Goal: Task Accomplishment & Management: Complete application form

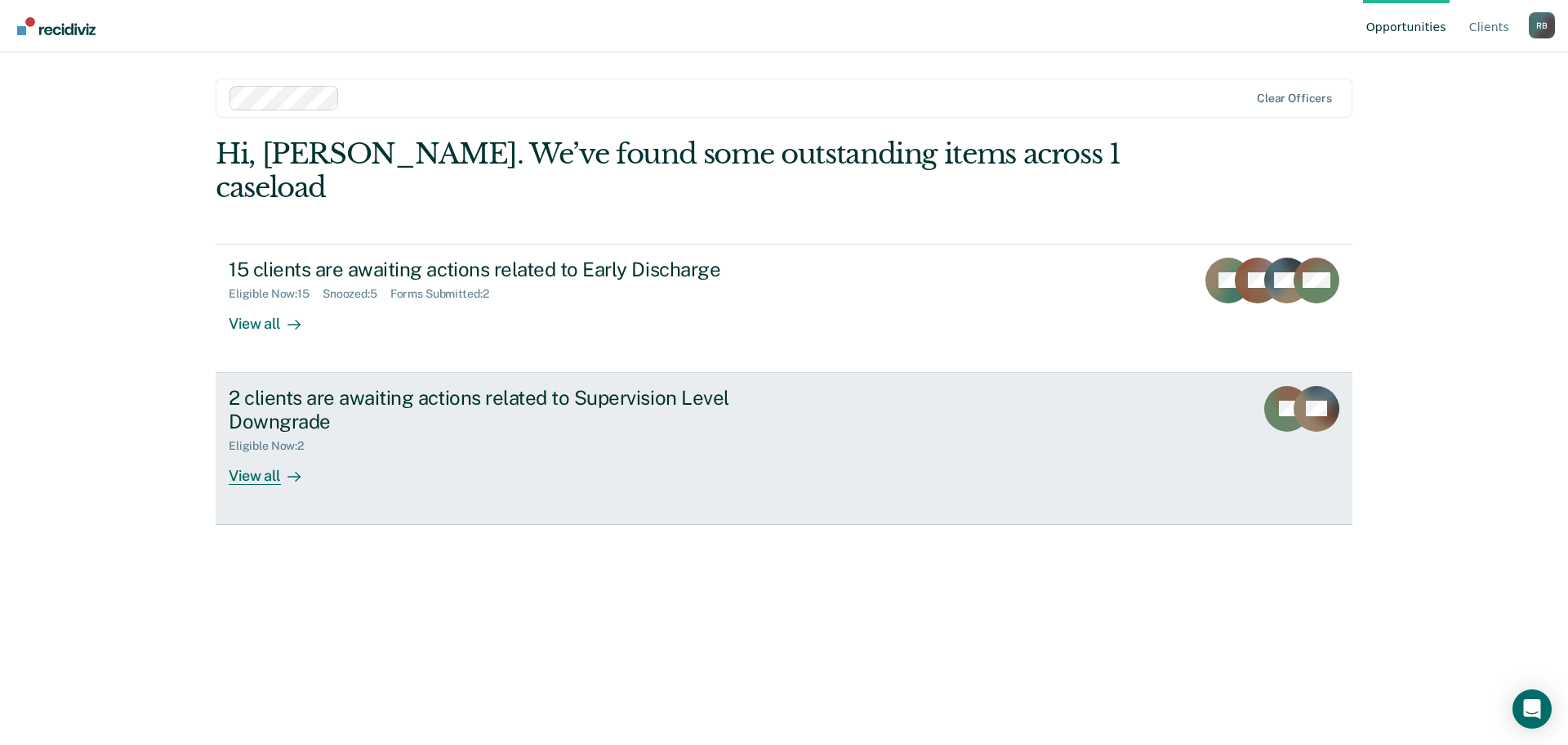
click at [254, 453] on div "View all" at bounding box center [274, 469] width 91 height 32
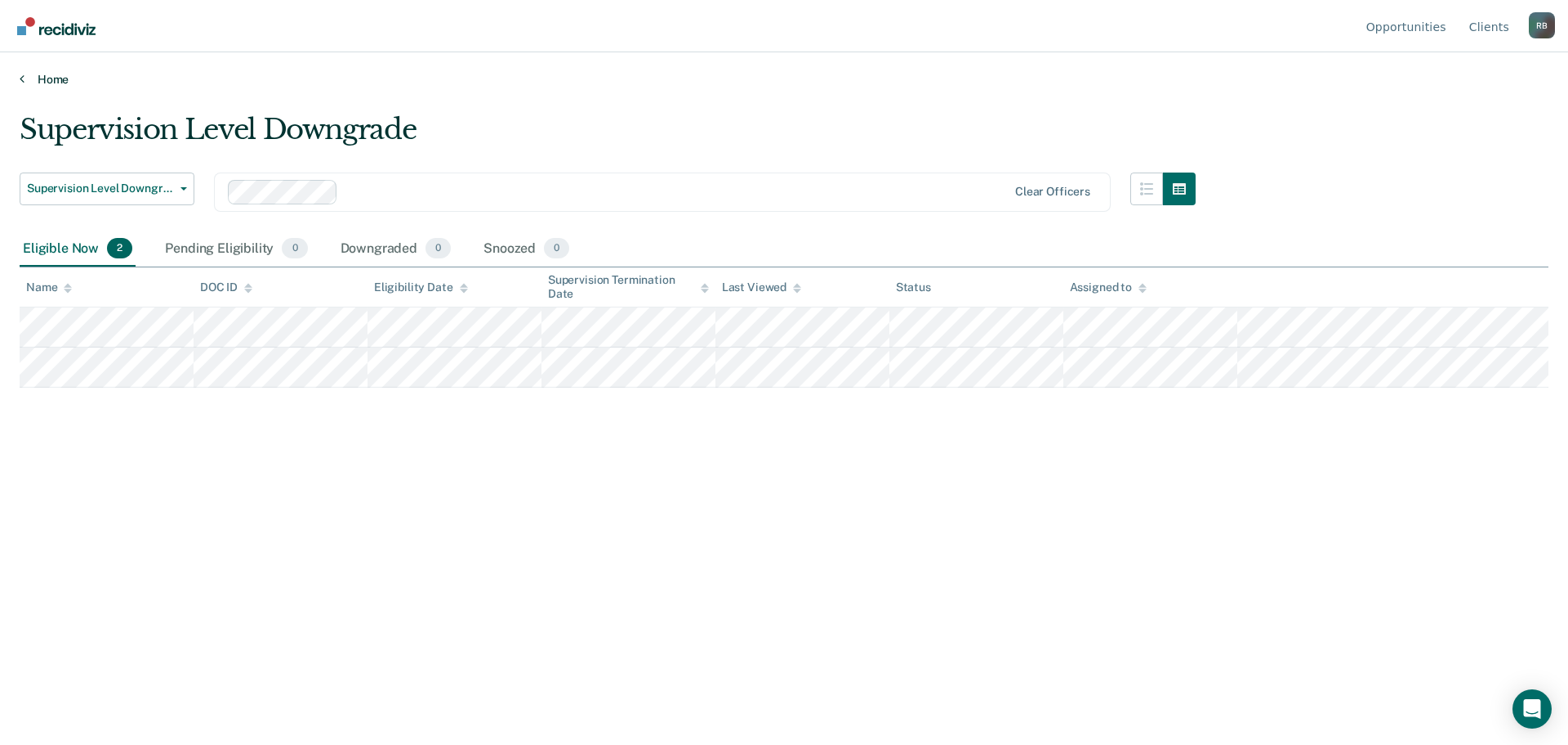
click at [47, 76] on link "Home" at bounding box center [784, 79] width 1529 height 15
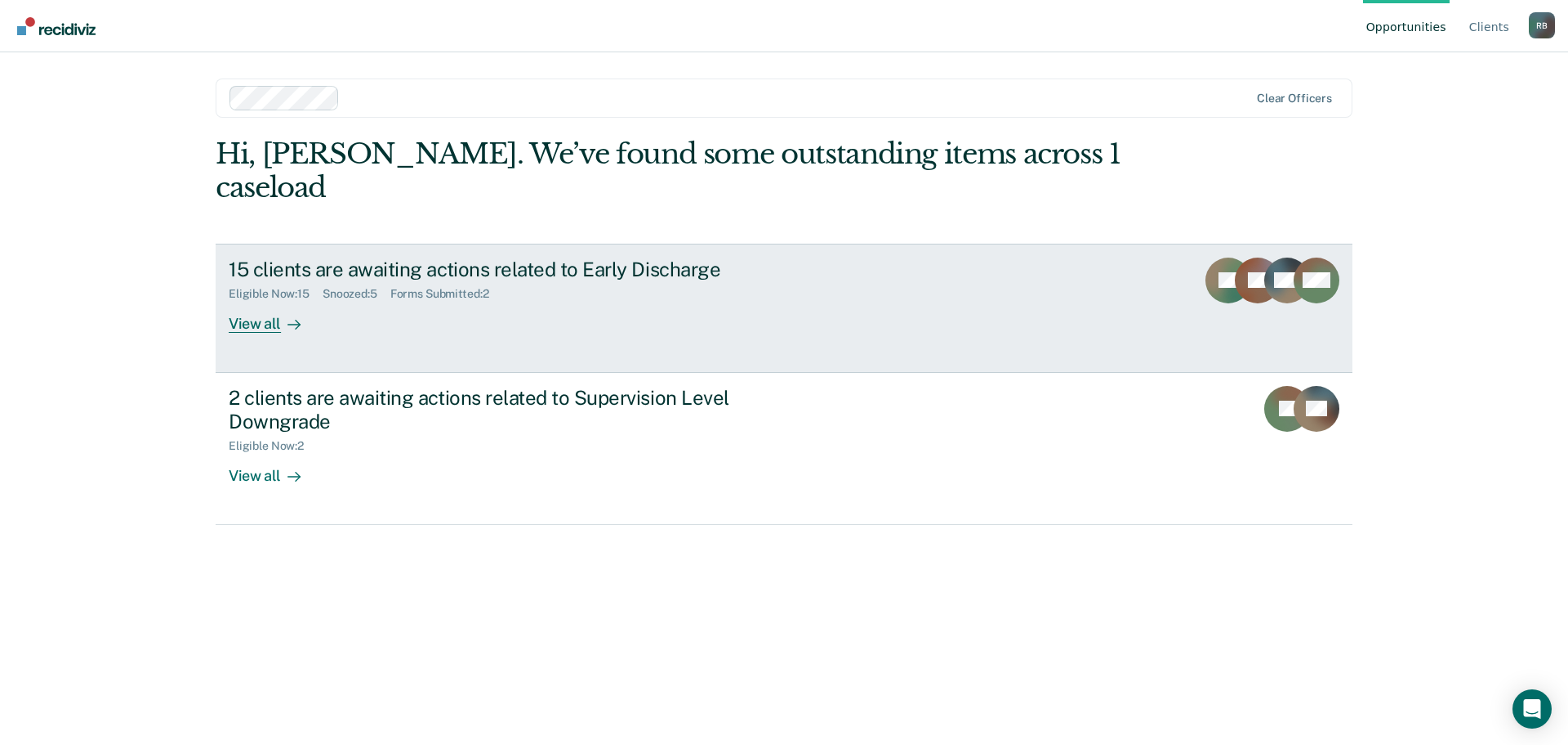
click at [249, 301] on div "View all" at bounding box center [274, 317] width 91 height 32
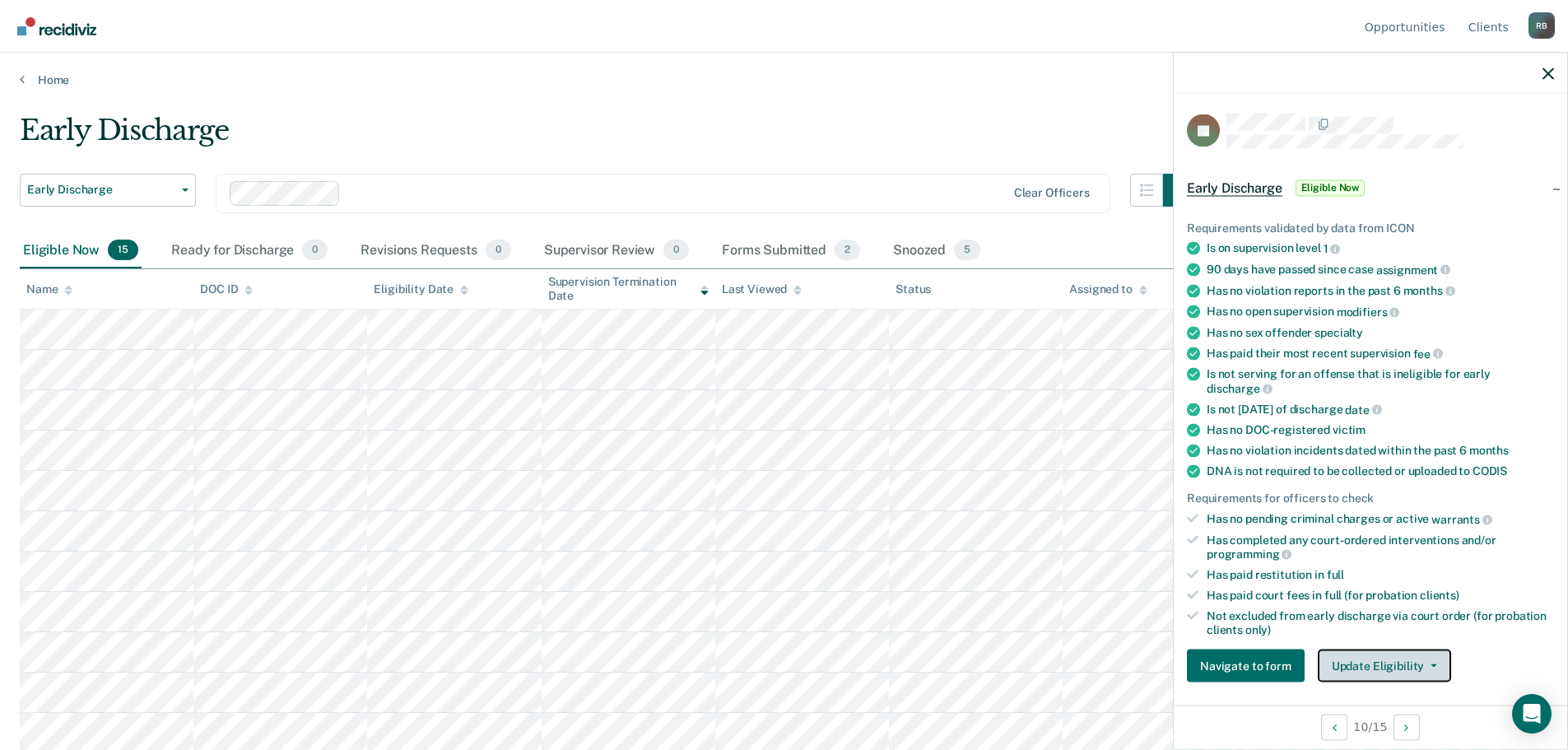
click at [1431, 661] on button "Update Eligibility" at bounding box center [1383, 665] width 133 height 33
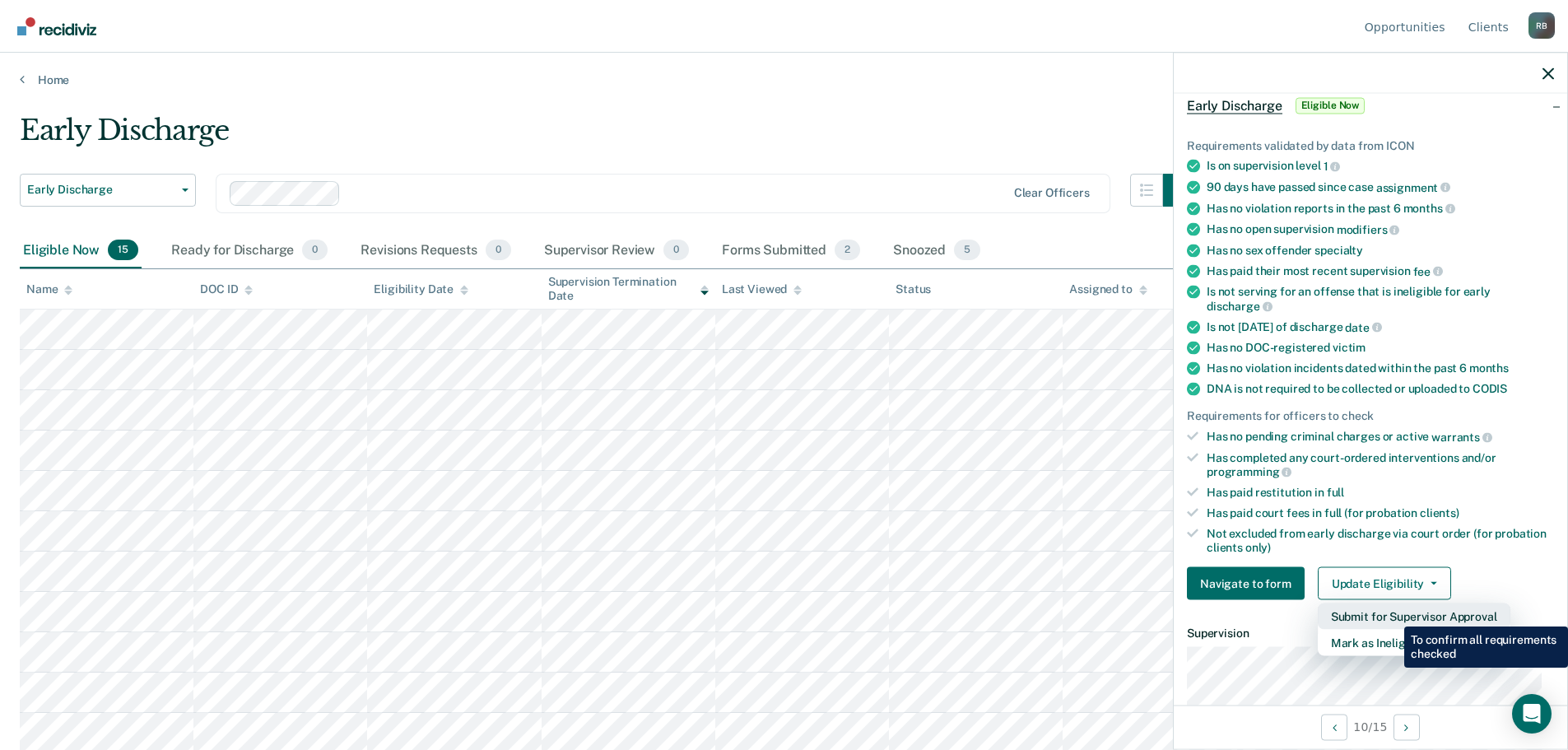
click at [1391, 614] on button "Submit for Supervisor Approval" at bounding box center [1414, 616] width 193 height 26
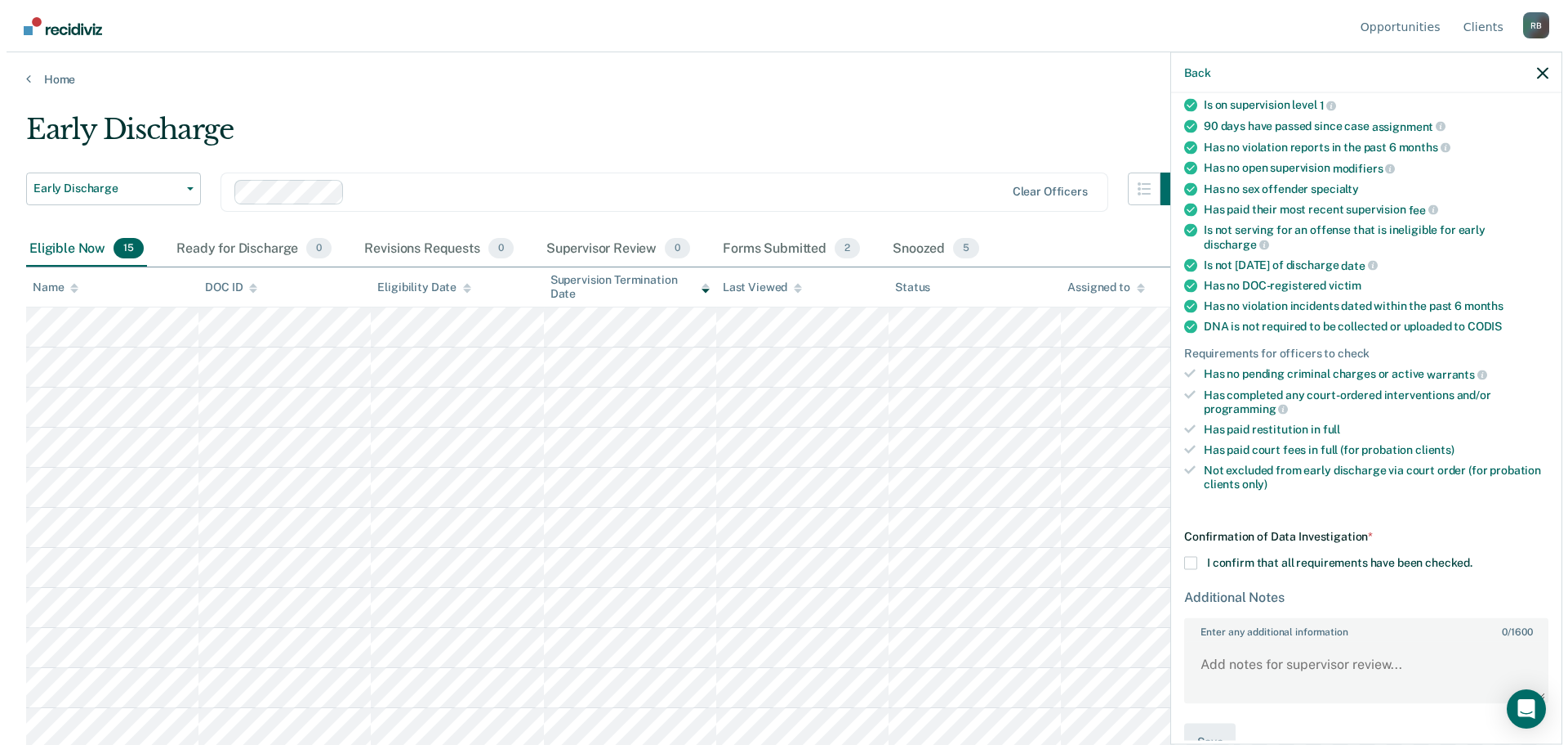
scroll to position [178, 0]
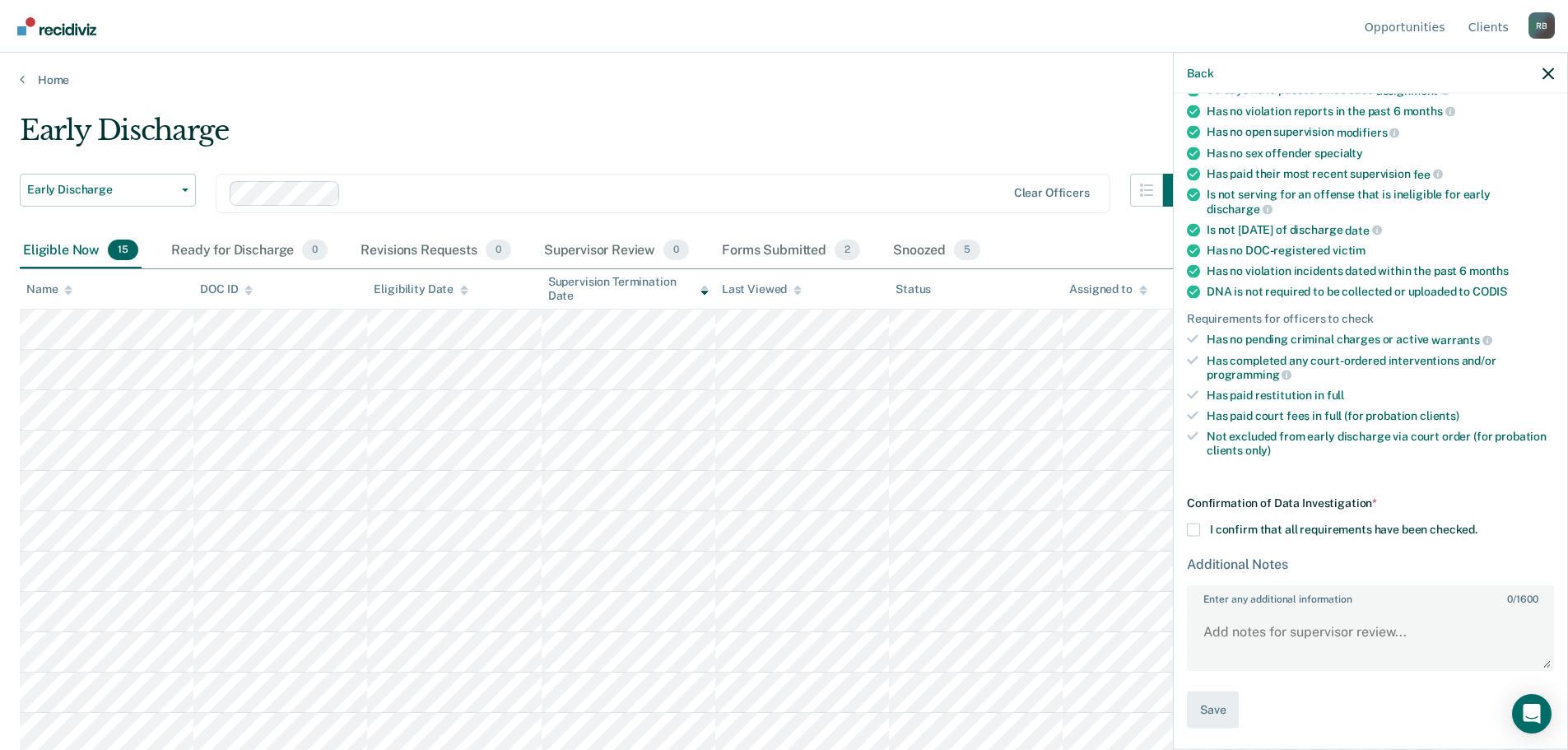
click at [1191, 529] on span at bounding box center [1193, 529] width 13 height 13
click at [1477, 523] on input "I confirm that all requirements have been checked." at bounding box center [1477, 523] width 0 height 0
click at [1208, 701] on button "Save" at bounding box center [1213, 709] width 52 height 37
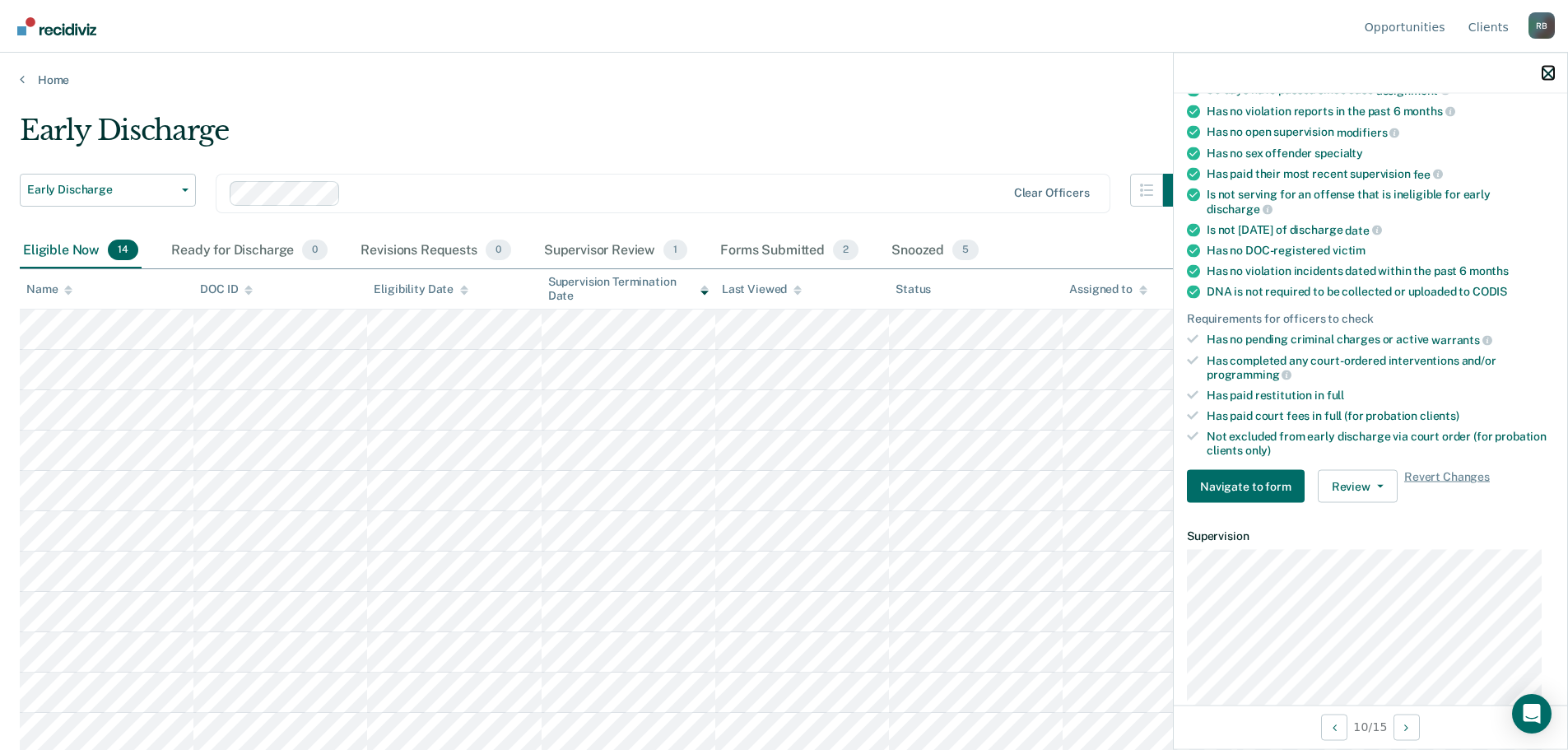
drag, startPoint x: 1549, startPoint y: 70, endPoint x: 1540, endPoint y: 54, distance: 18.4
click at [1550, 64] on div at bounding box center [1370, 73] width 394 height 41
click at [1548, 75] on icon "button" at bounding box center [1547, 73] width 12 height 12
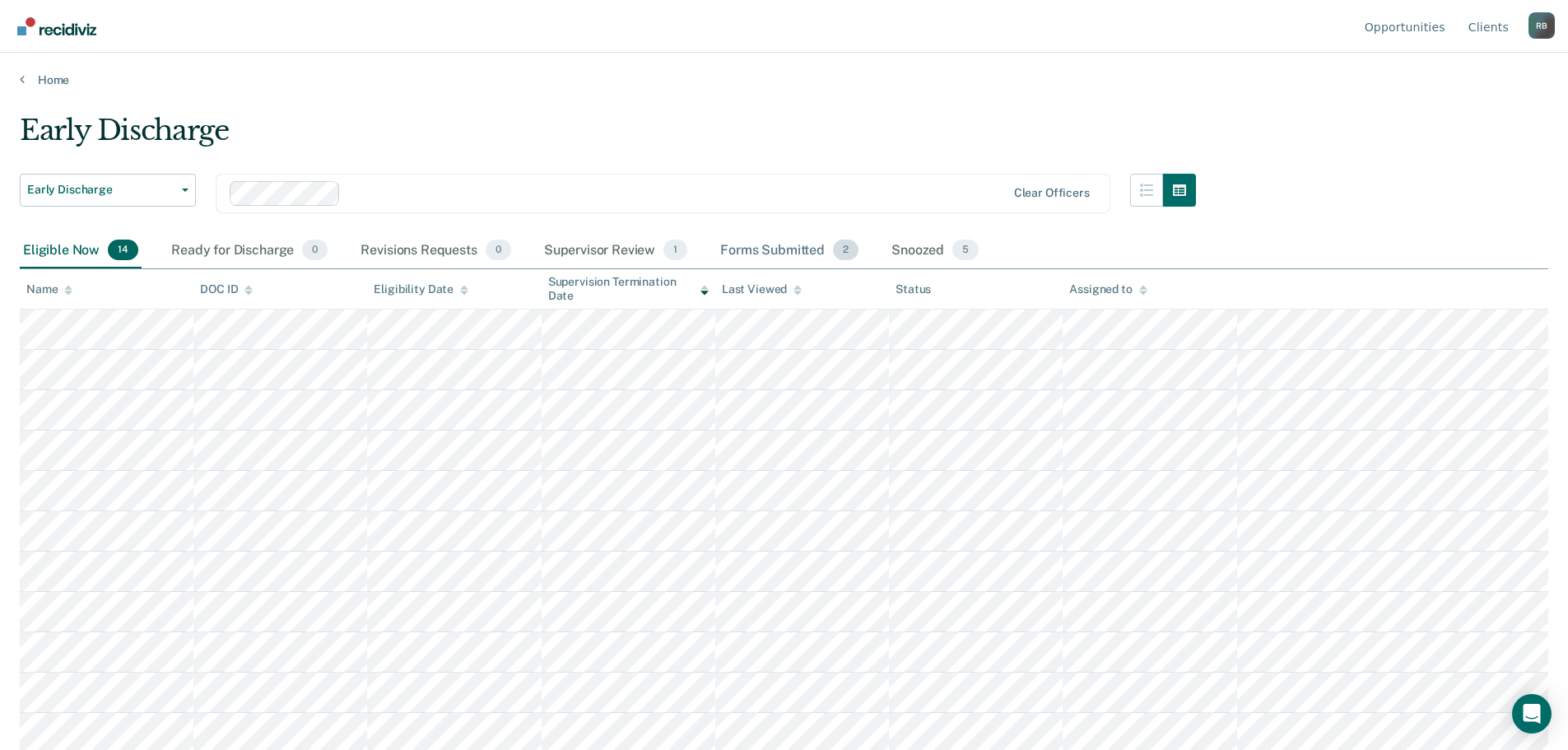
click at [771, 248] on div "Forms Submitted 2" at bounding box center [789, 251] width 145 height 37
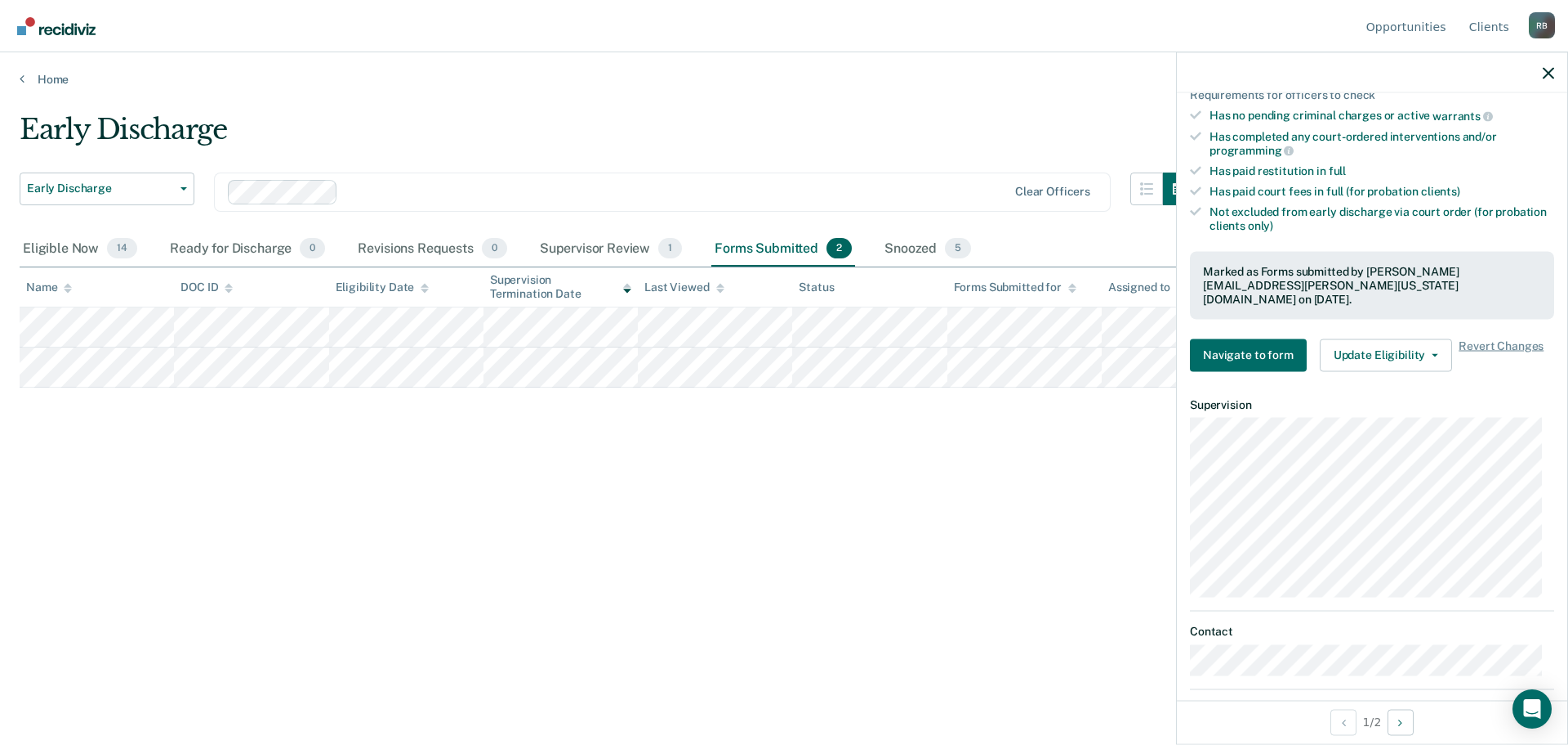
scroll to position [409, 0]
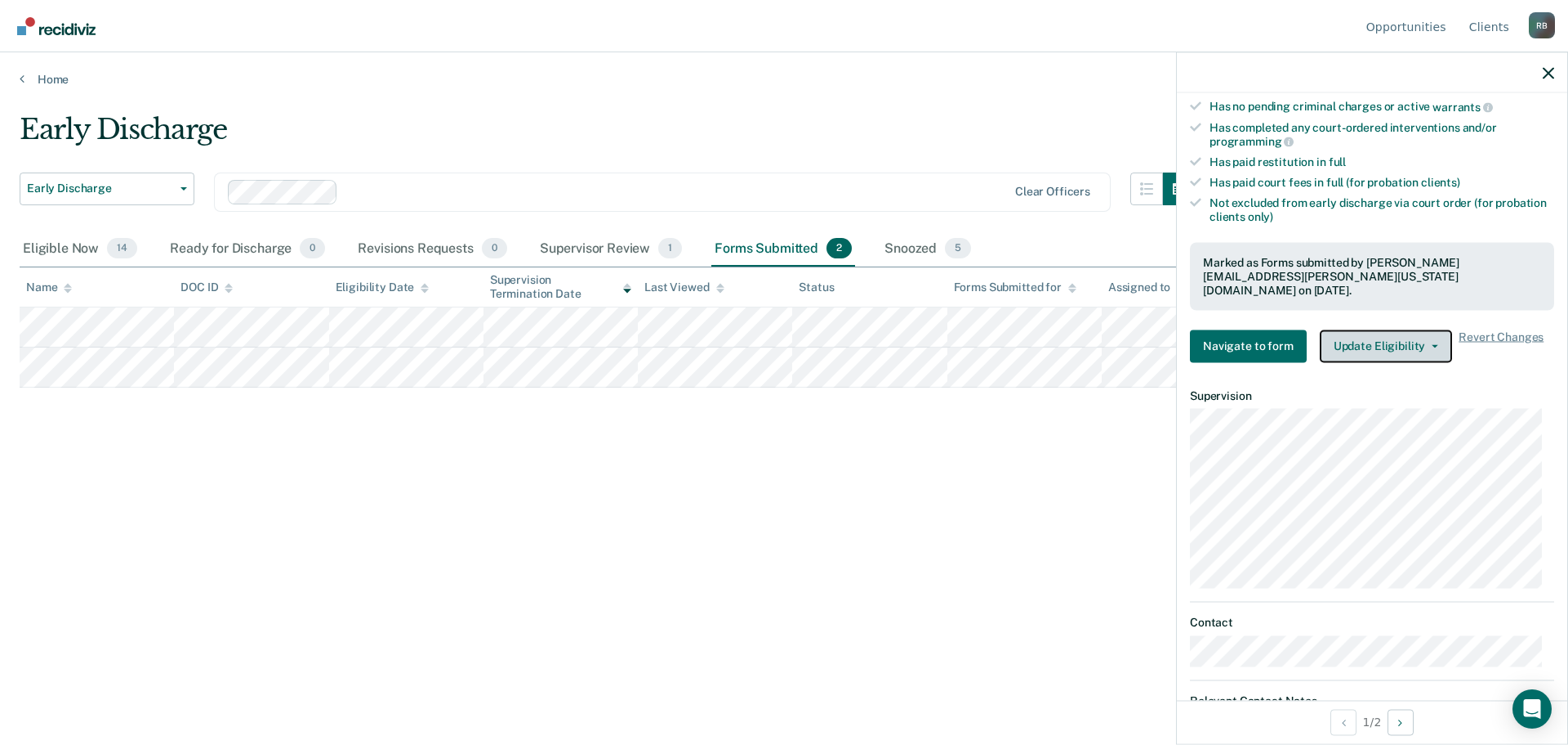
click at [1430, 329] on button "Update Eligibility" at bounding box center [1385, 345] width 132 height 33
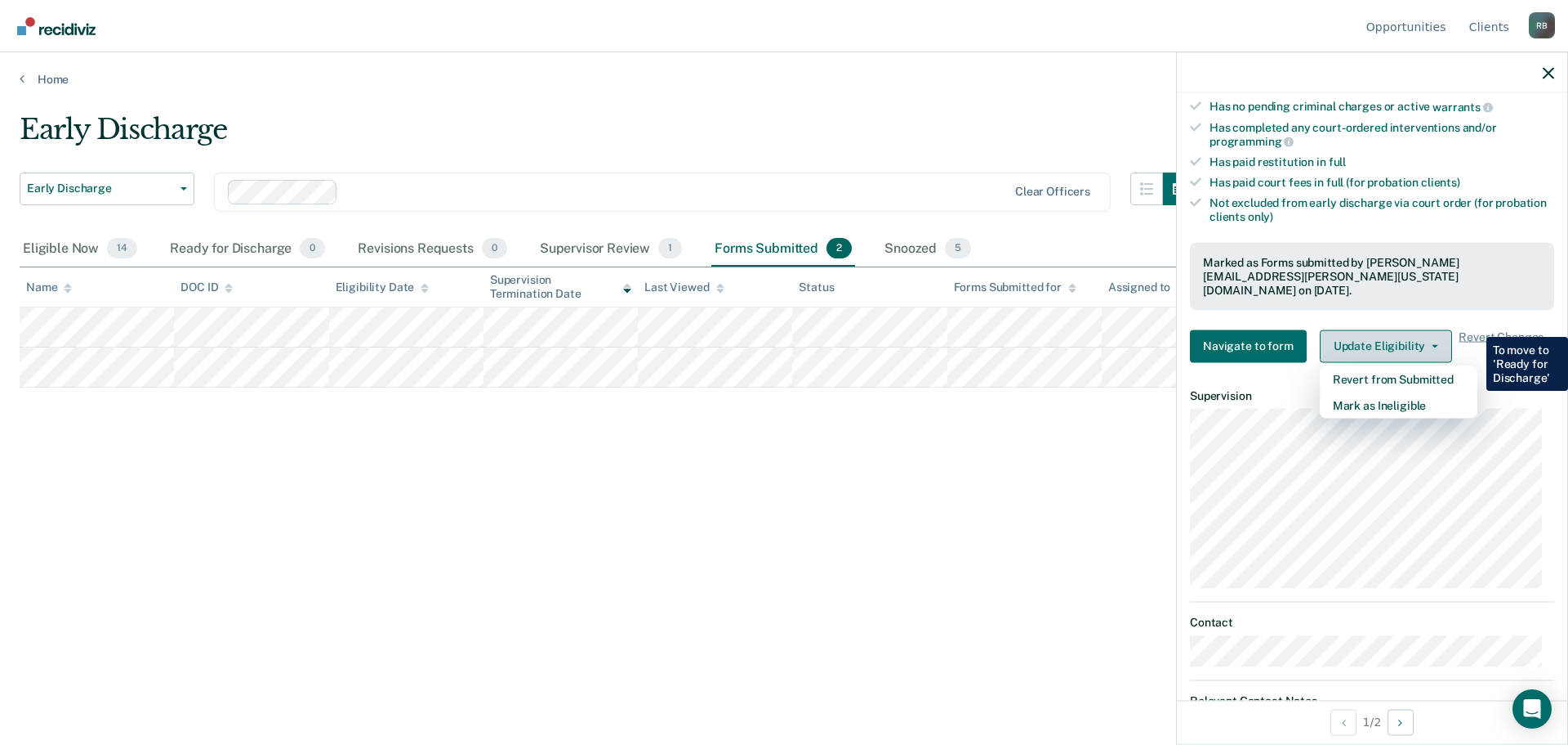
click at [1429, 329] on button "Update Eligibility" at bounding box center [1385, 345] width 132 height 33
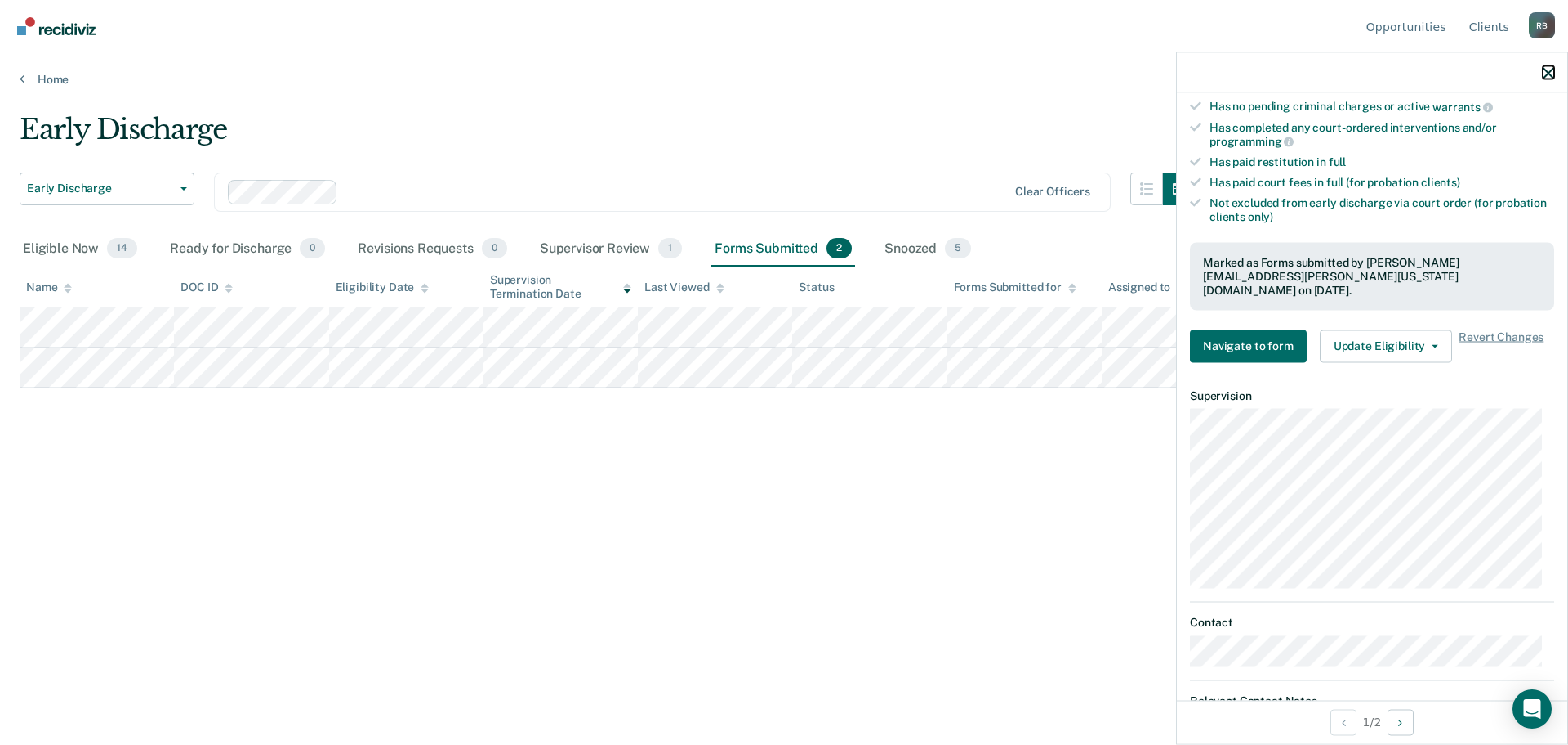
click at [1550, 75] on icon "button" at bounding box center [1548, 73] width 12 height 12
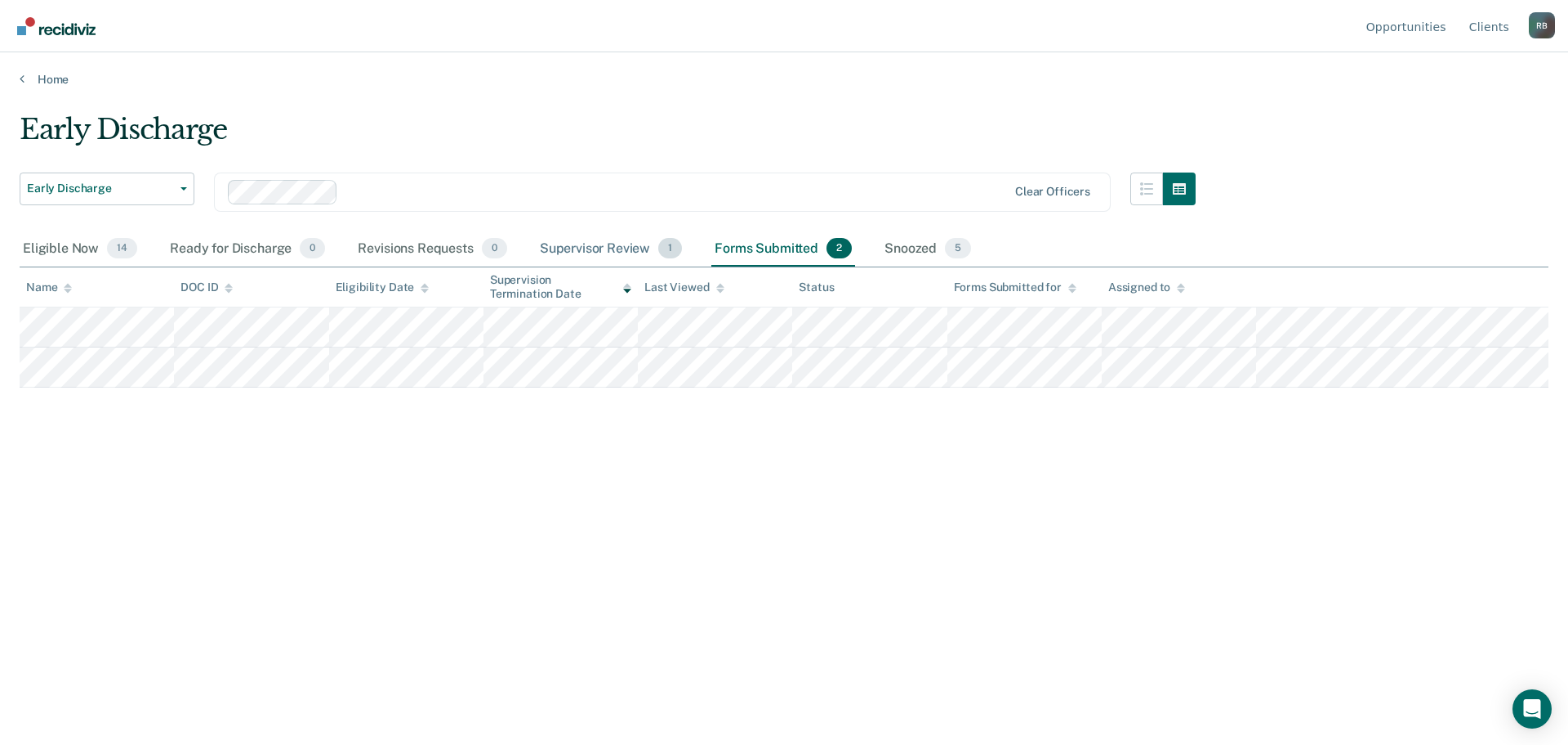
click at [599, 245] on div "Supervisor Review 1" at bounding box center [611, 249] width 150 height 36
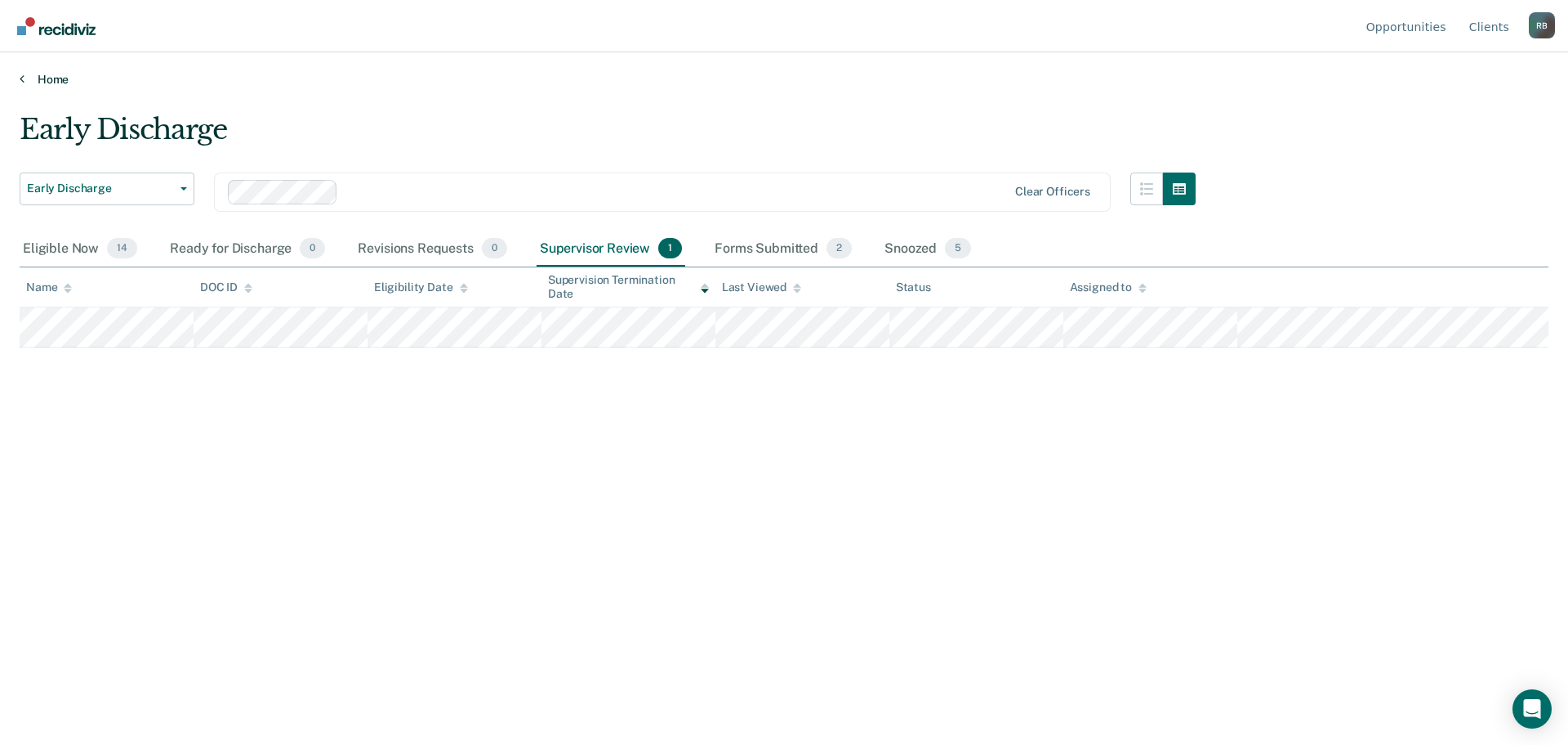
click at [51, 75] on link "Home" at bounding box center [784, 79] width 1529 height 15
